Goal: Task Accomplishment & Management: Complete application form

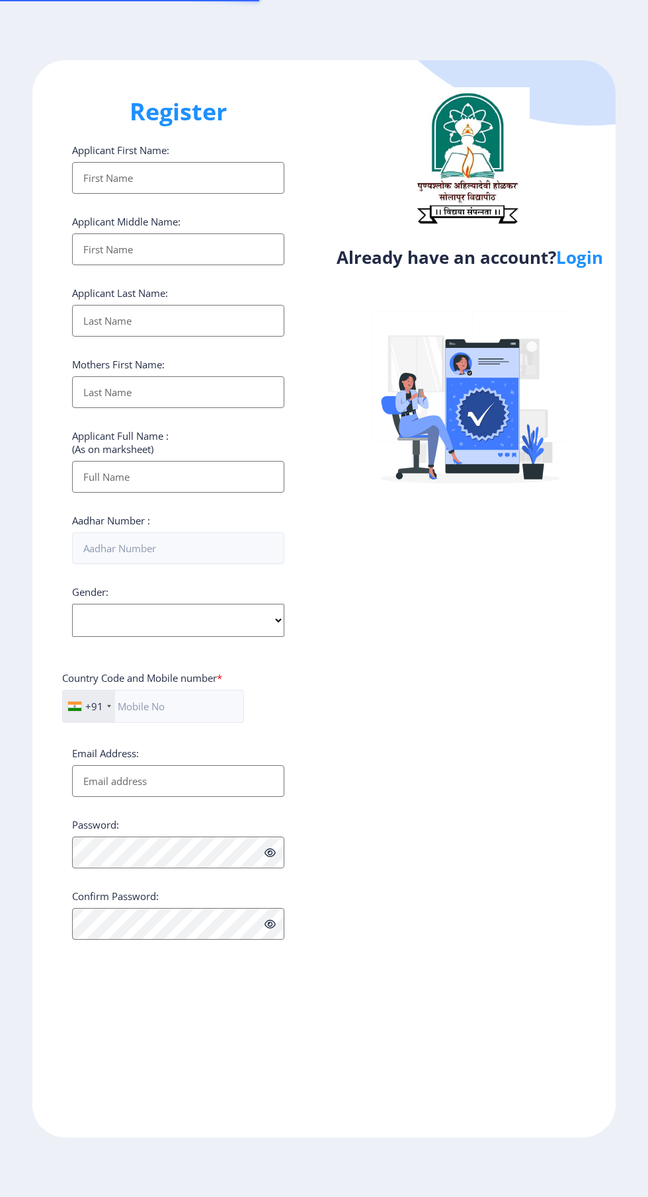
select select
click at [591, 252] on link "Login" at bounding box center [579, 257] width 47 height 24
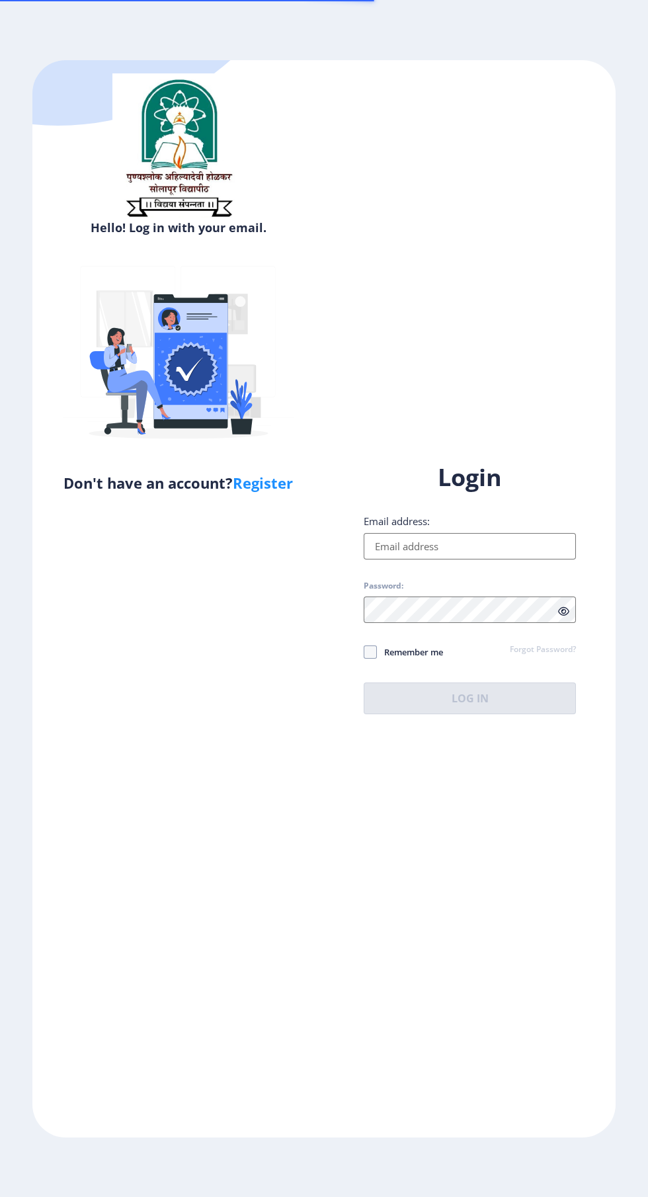
click at [581, 299] on div "Hello! Log in with your email. Don't have an account? Register Login Email addr…" at bounding box center [323, 598] width 583 height 1077
click at [418, 528] on label "Email address:" at bounding box center [397, 520] width 66 height 13
click at [418, 559] on input "Email address:" at bounding box center [470, 546] width 212 height 26
click at [385, 559] on input "Email address:" at bounding box center [470, 546] width 212 height 26
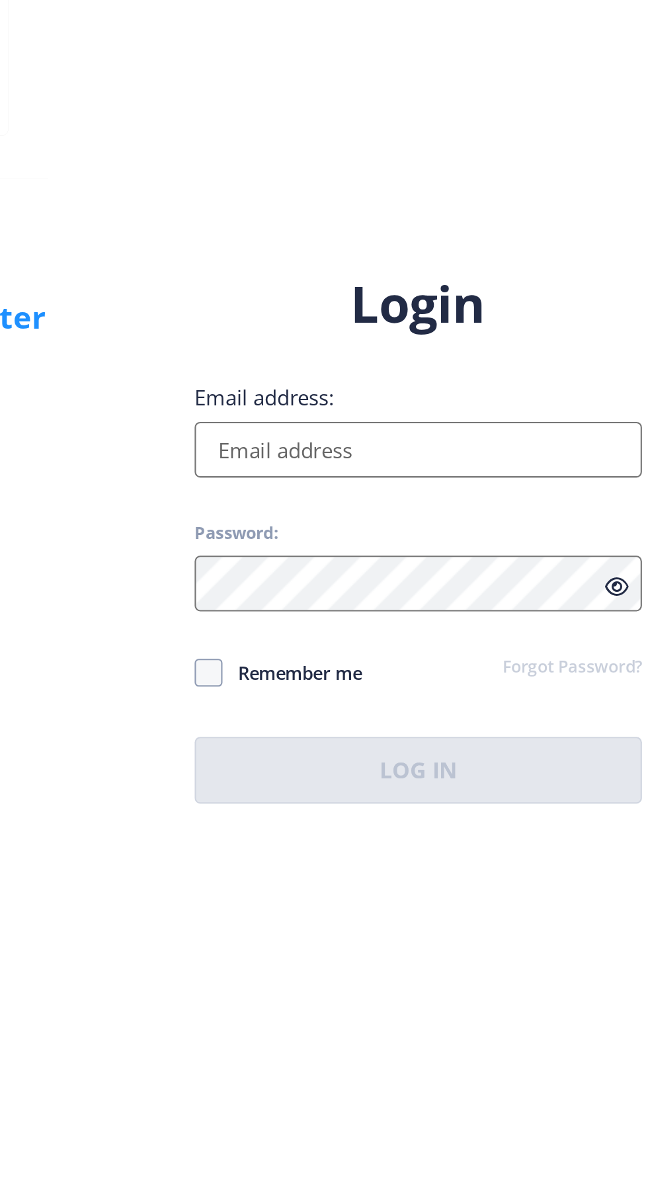
type input "[EMAIL_ADDRESS][DOMAIN_NAME]"
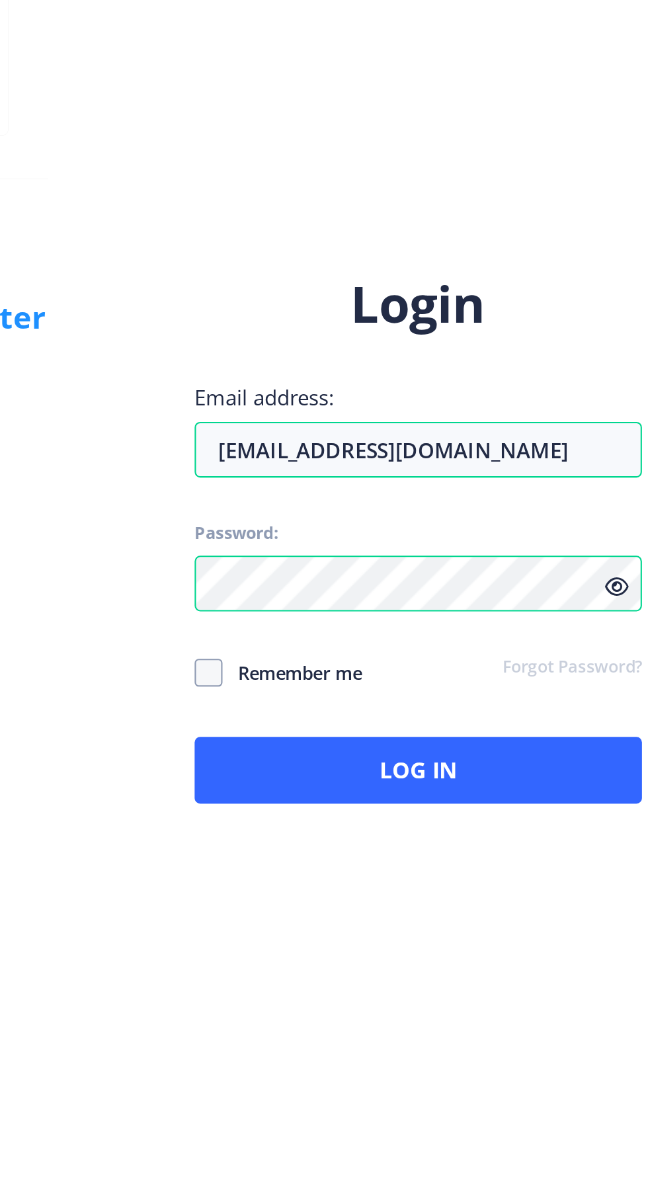
click at [364, 658] on span at bounding box center [370, 651] width 13 height 13
click at [364, 653] on input "Remember me" at bounding box center [364, 652] width 1 height 1
checkbox input "true"
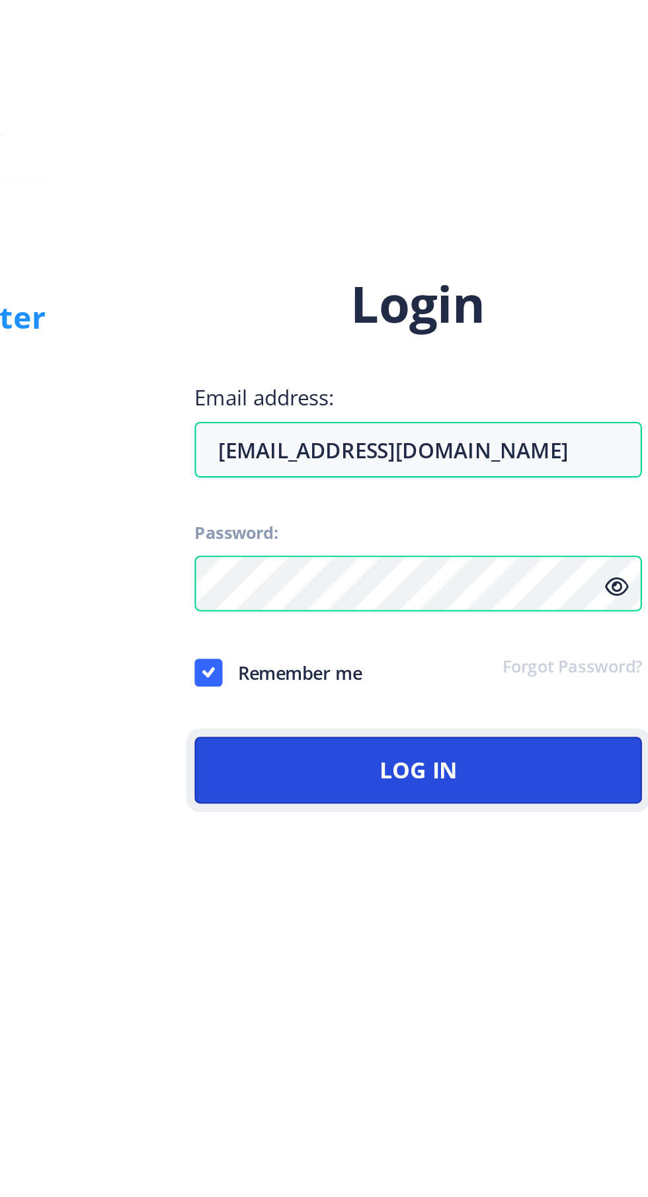
click at [399, 714] on button "Log In" at bounding box center [470, 698] width 212 height 32
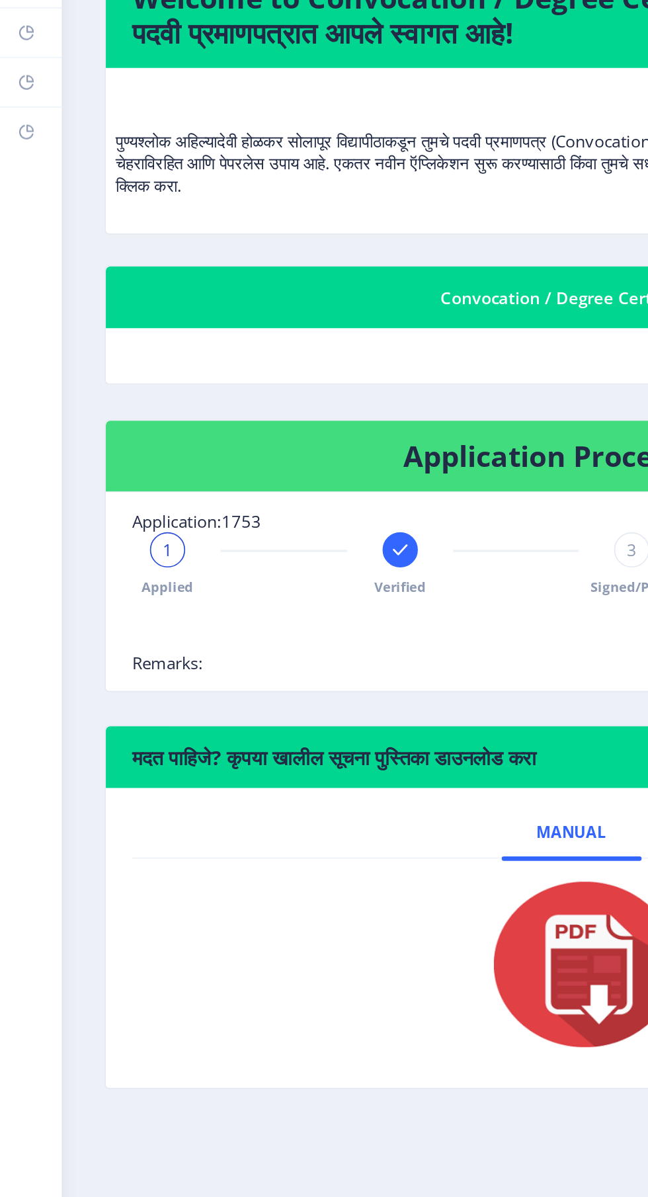
click at [24, 203] on link "Payment issue" at bounding box center [18, 207] width 37 height 29
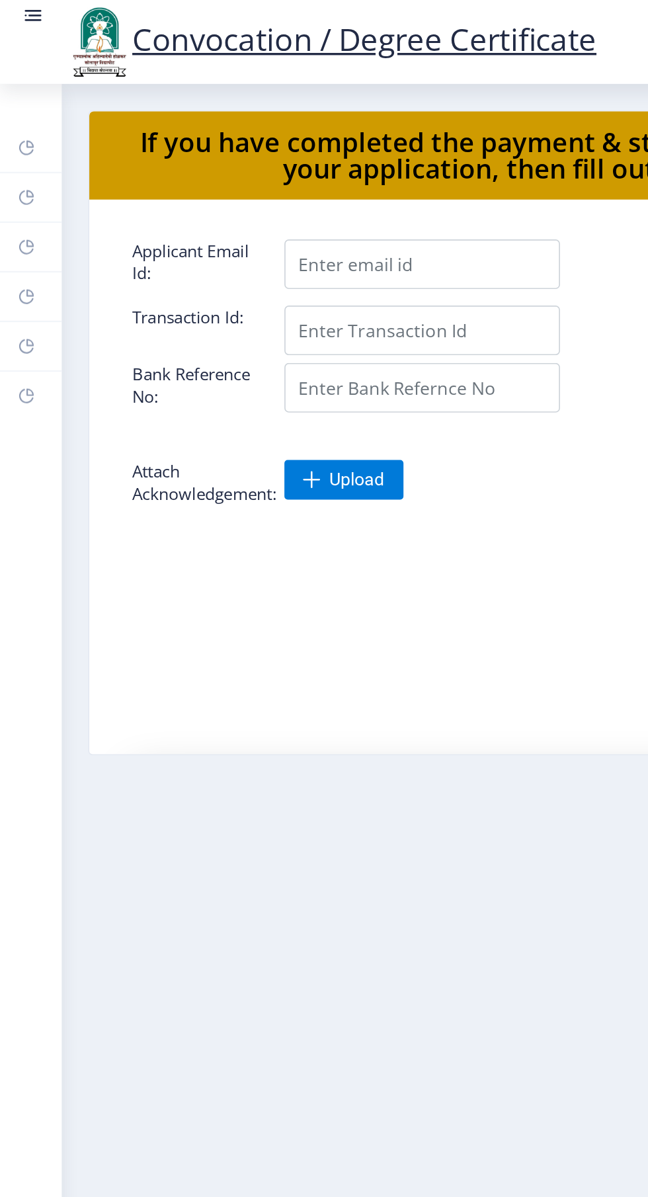
click at [20, 175] on rect at bounding box center [16, 178] width 11 height 11
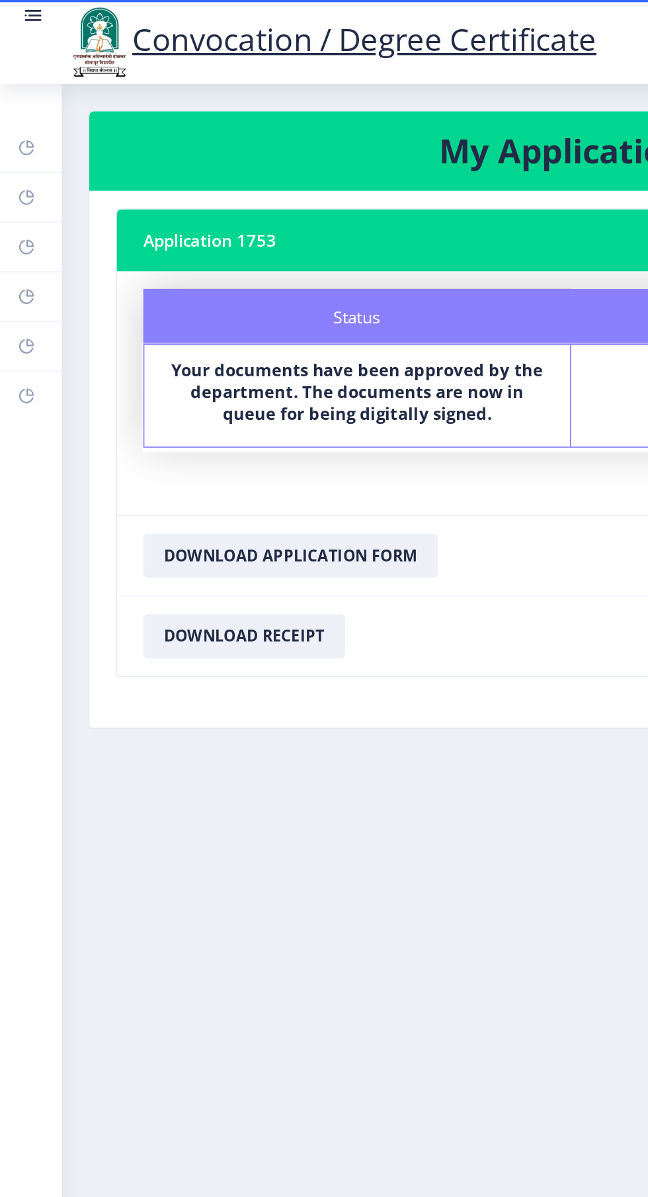
click at [17, 249] on link "Incorrect Certificate" at bounding box center [18, 237] width 37 height 29
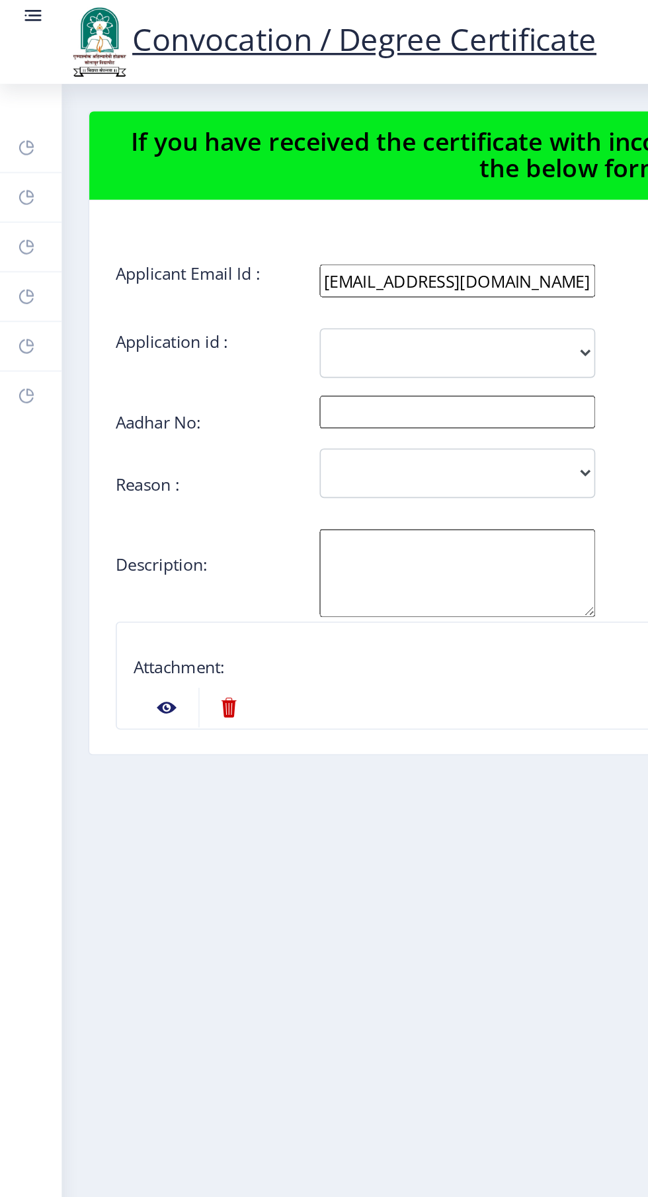
scroll to position [0, 6]
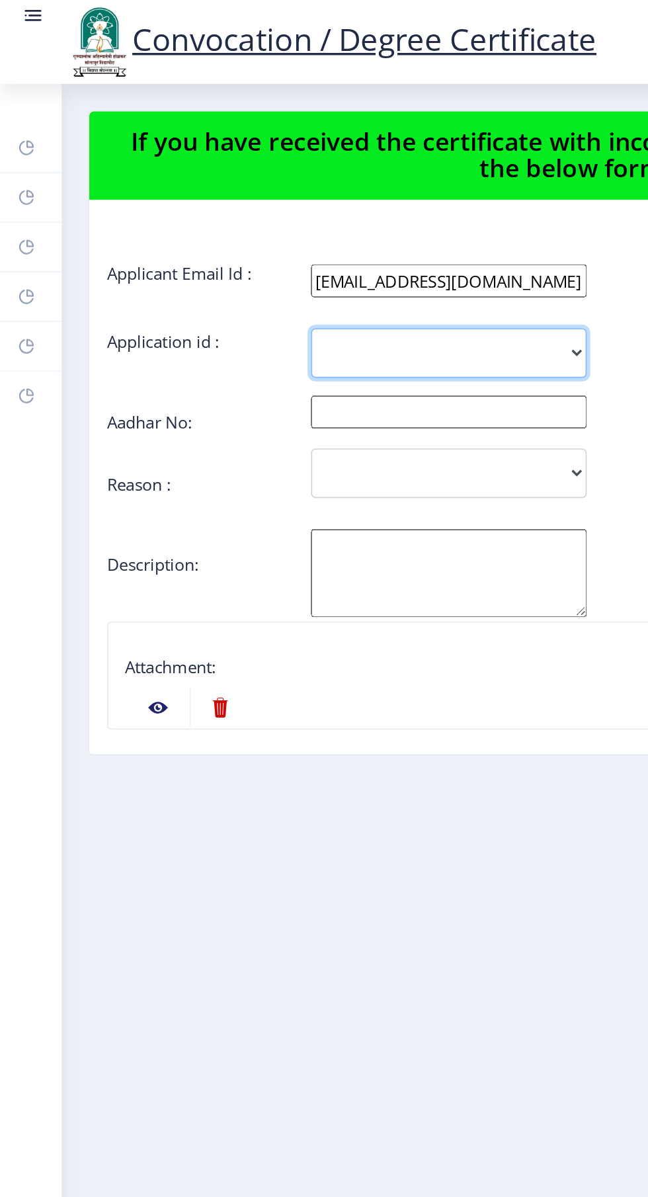
click at [340, 206] on select "1753" at bounding box center [268, 212] width 165 height 30
select select "1753"
click at [315, 253] on input "text" at bounding box center [268, 247] width 165 height 20
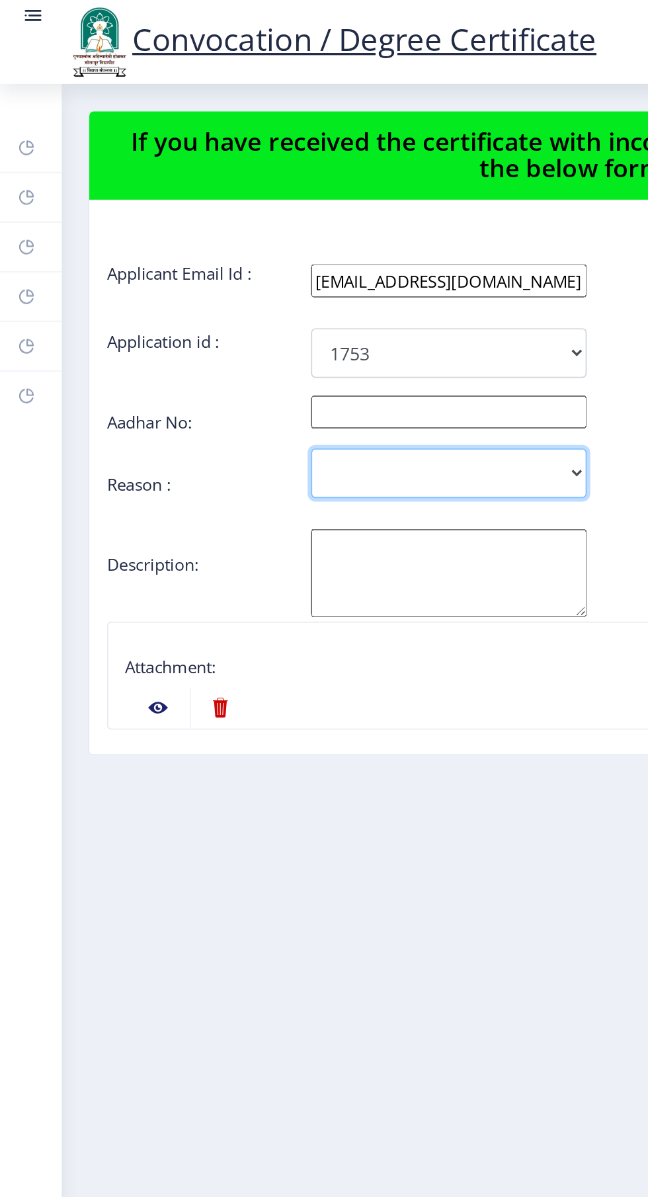
click at [329, 279] on select "Incorrect Course Name Incorrect Name/ Fathers Name Others" at bounding box center [268, 284] width 165 height 30
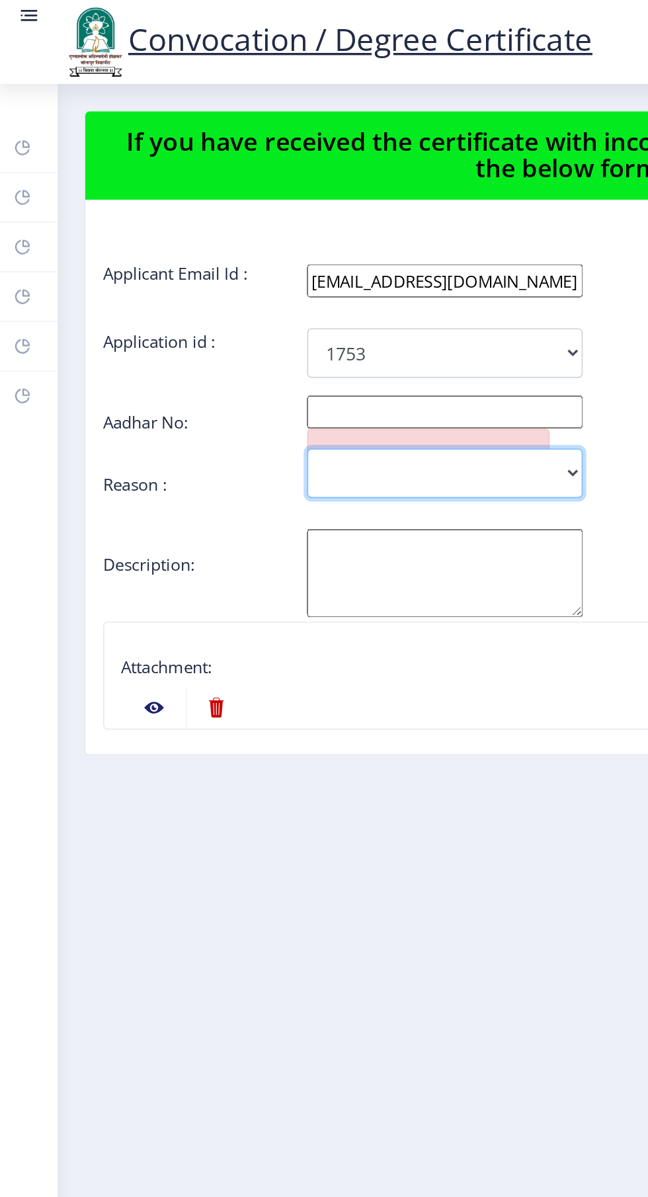
click at [337, 282] on select "Incorrect Course Name Incorrect Name/ Fathers Name Others" at bounding box center [268, 284] width 165 height 30
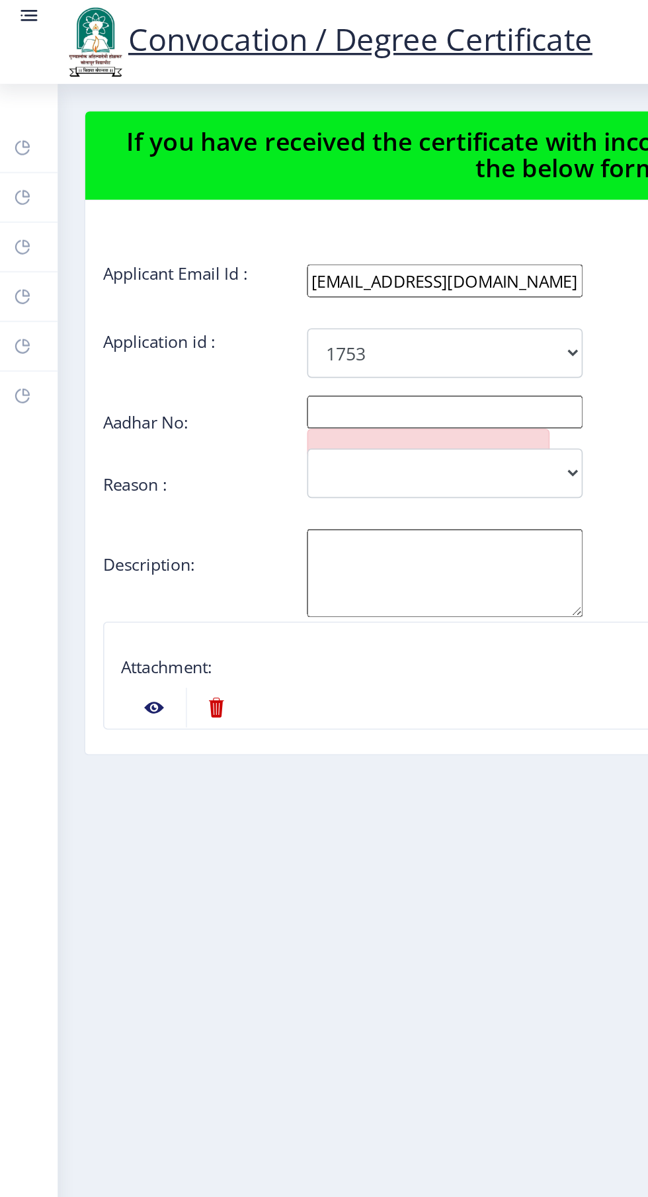
click at [284, 327] on textarea "Aadhar No:" at bounding box center [268, 343] width 165 height 53
click at [294, 202] on select "1753" at bounding box center [268, 212] width 165 height 30
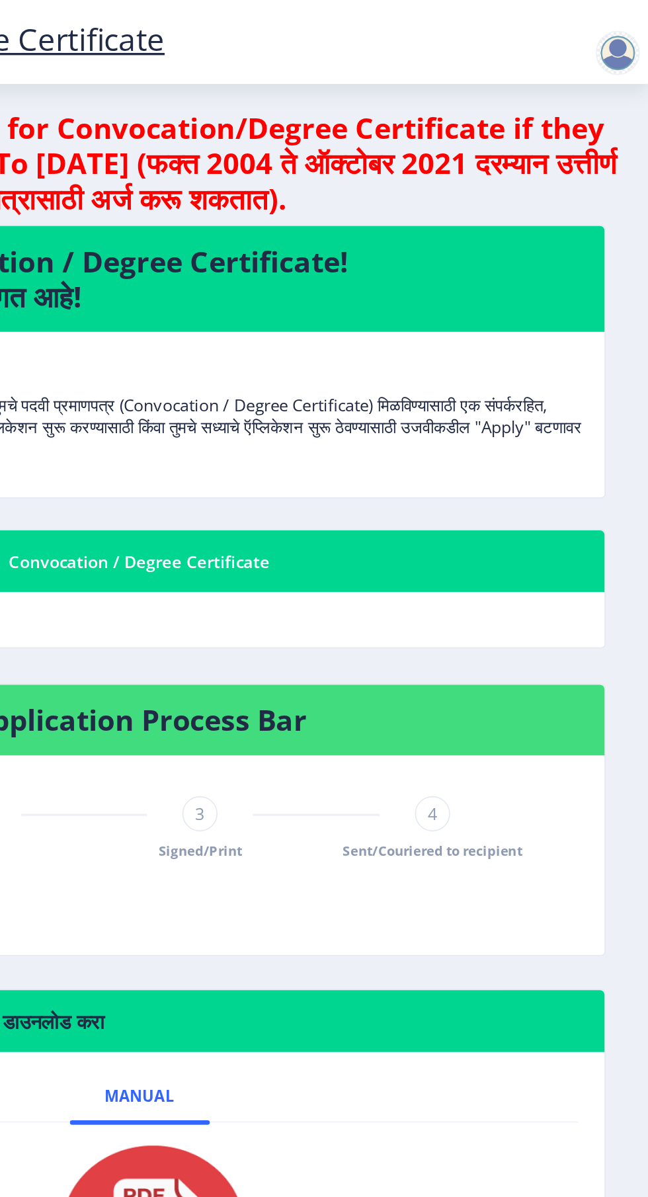
click at [629, 36] on div at bounding box center [629, 32] width 26 height 26
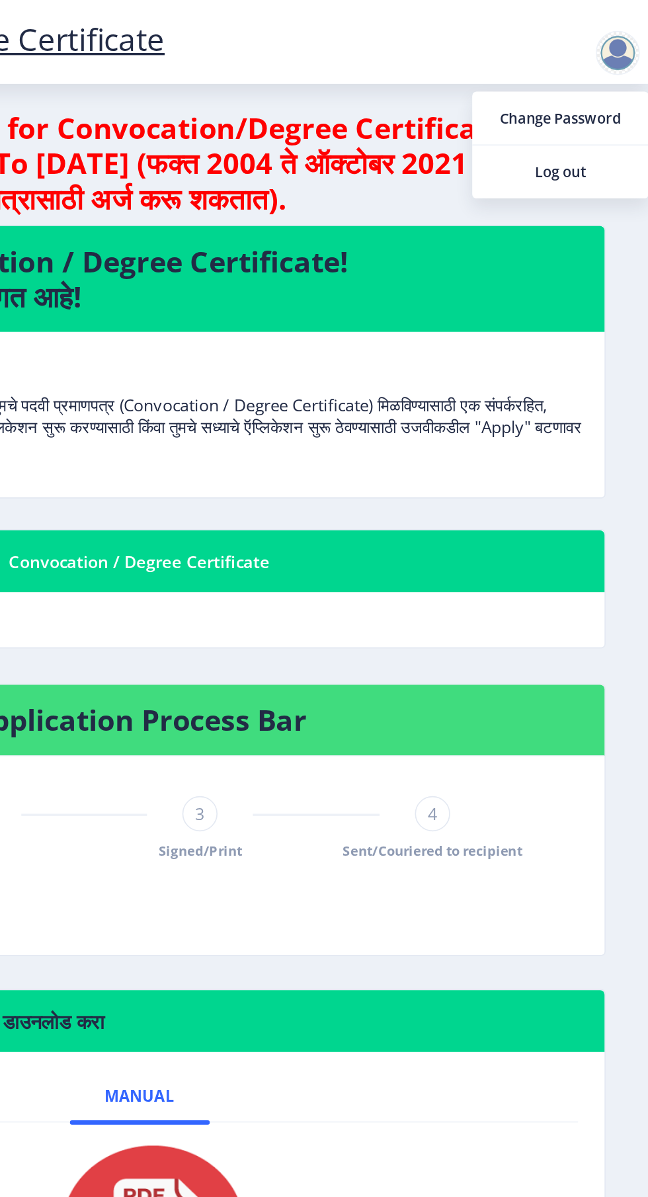
click at [615, 106] on span "Log out" at bounding box center [595, 103] width 85 height 16
